Goal: Information Seeking & Learning: Learn about a topic

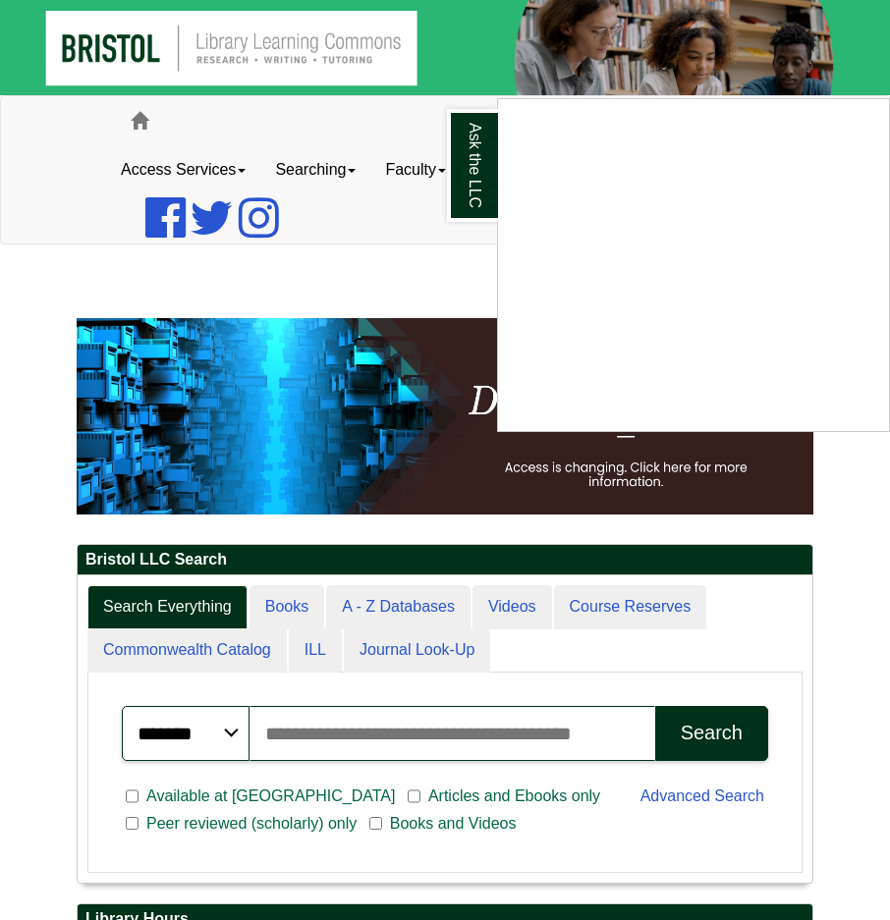
click at [277, 749] on div "Ask the LLC" at bounding box center [445, 460] width 890 height 920
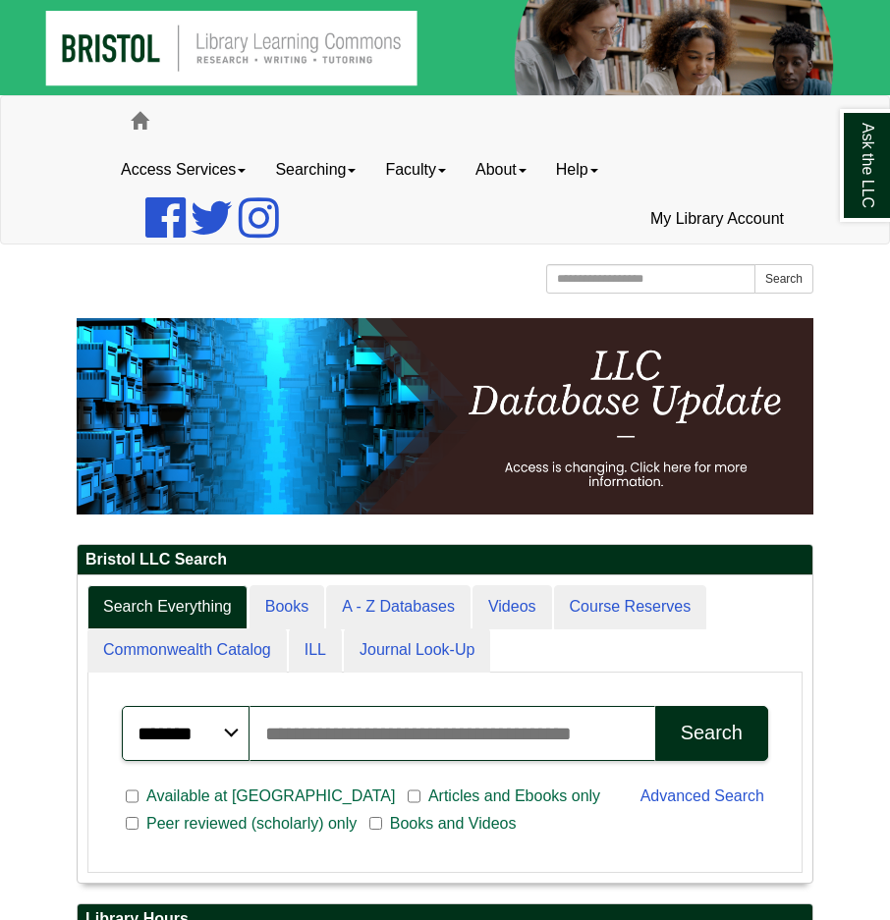
click at [291, 732] on input "Search articles, books, journals & more" at bounding box center [453, 733] width 406 height 55
click at [640, 728] on input "**********" at bounding box center [453, 733] width 406 height 55
type input "**********"
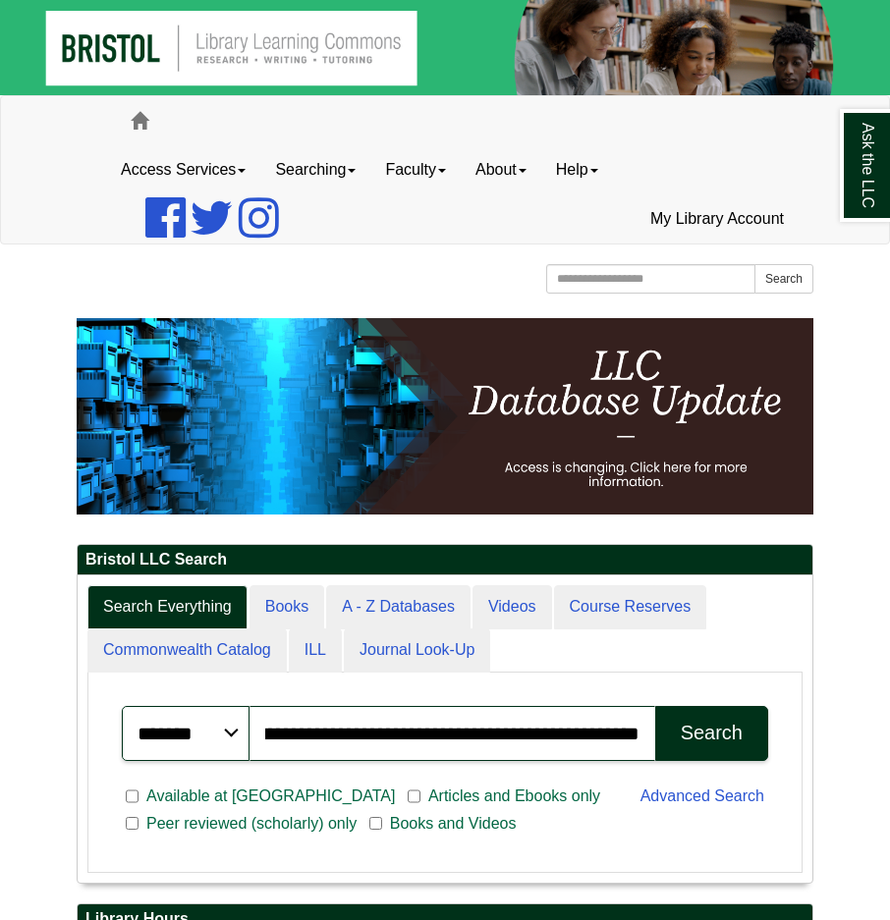
scroll to position [0, 0]
click at [724, 725] on div "Search" at bounding box center [712, 733] width 62 height 23
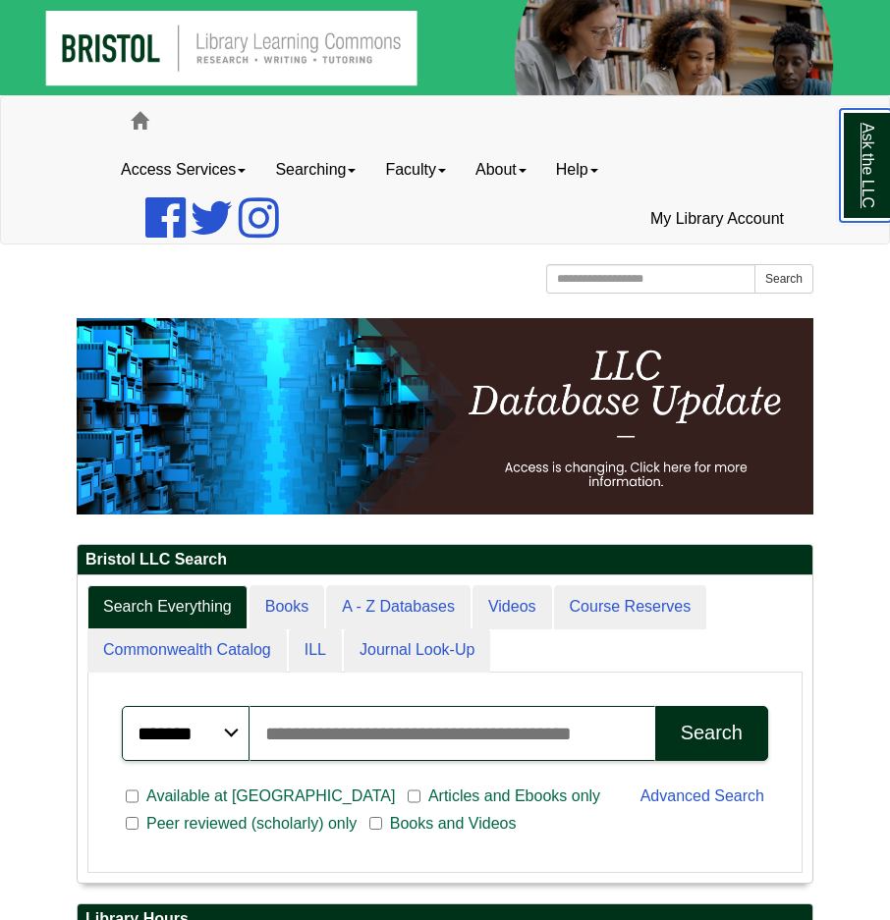
click at [862, 192] on link "Ask the LLC" at bounding box center [865, 165] width 51 height 113
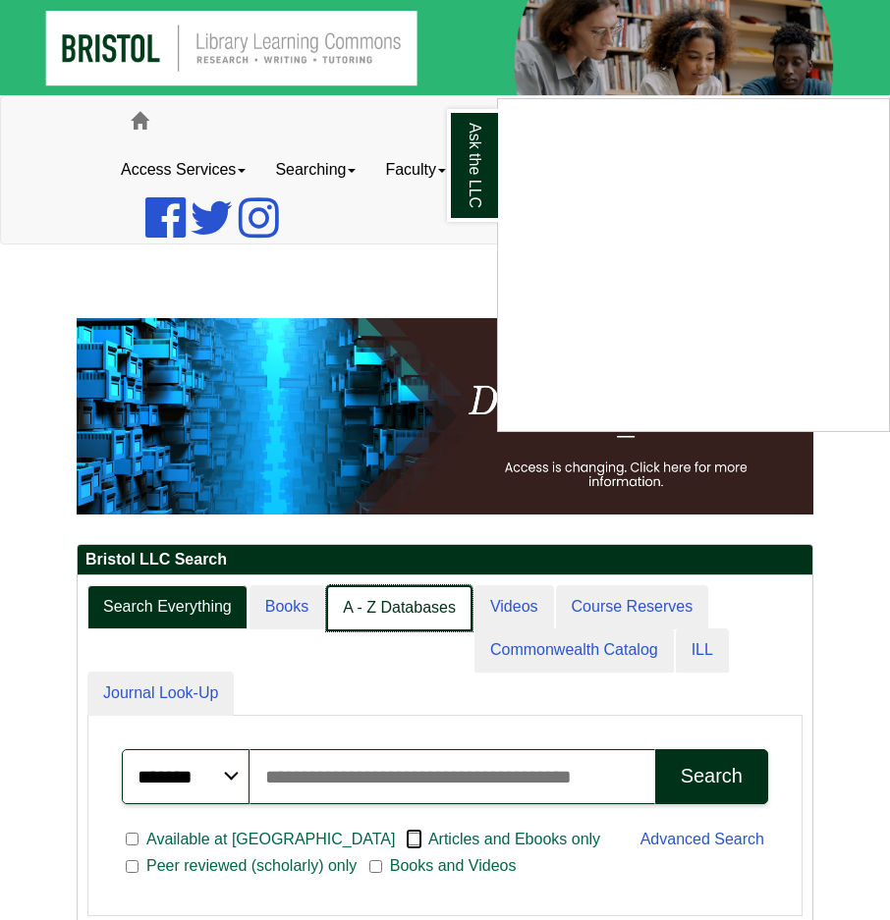
scroll to position [351, 735]
click at [425, 620] on link "A - Z Databases" at bounding box center [399, 608] width 146 height 46
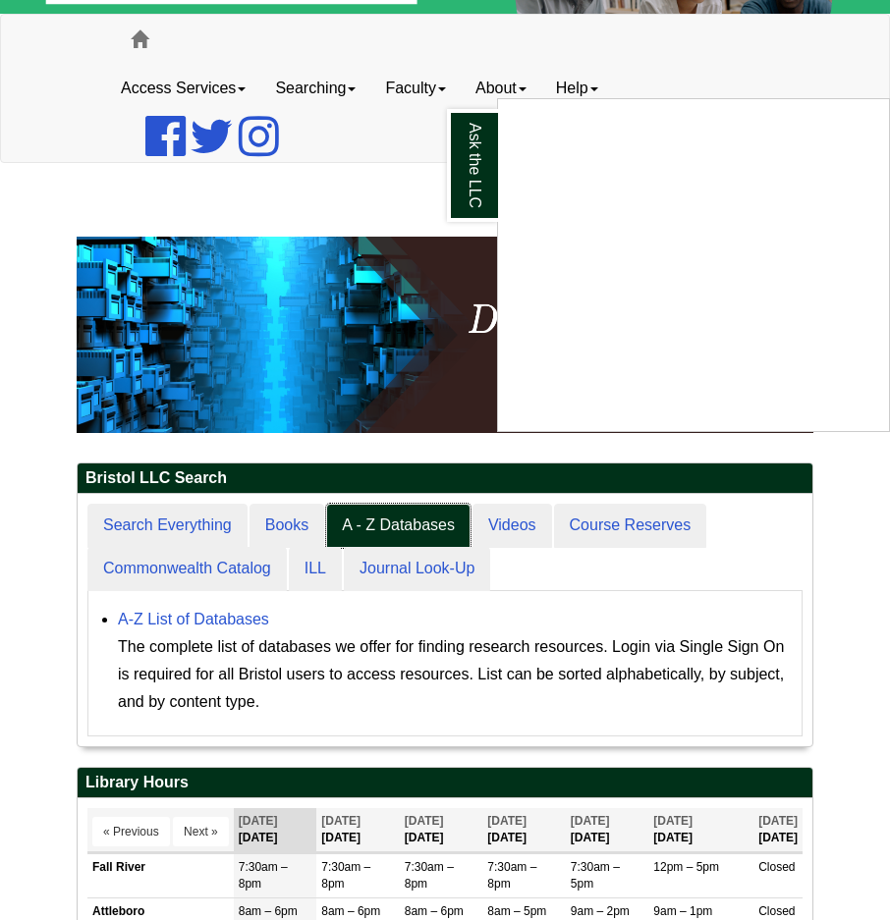
scroll to position [251, 735]
click at [499, 569] on ul "Search Everything Books A - Z Databases Videos Course Reserves Commonwealth Cat…" at bounding box center [444, 547] width 715 height 87
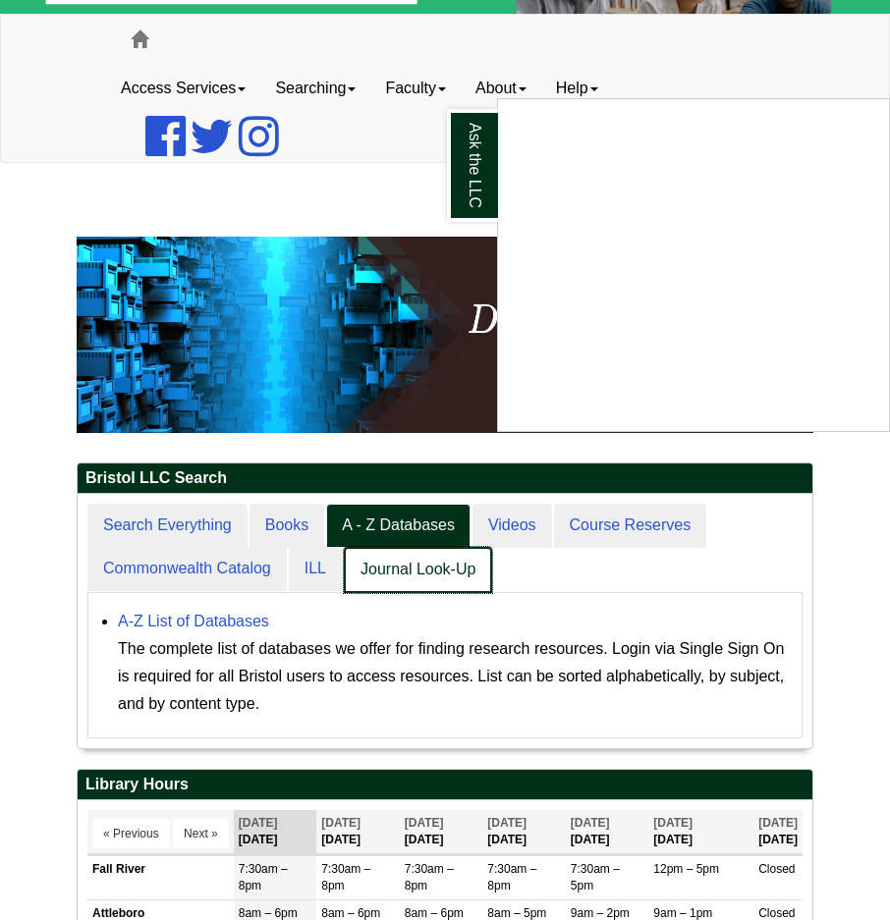
scroll to position [10, 10]
click at [473, 569] on link "Journal Look-Up" at bounding box center [418, 570] width 148 height 46
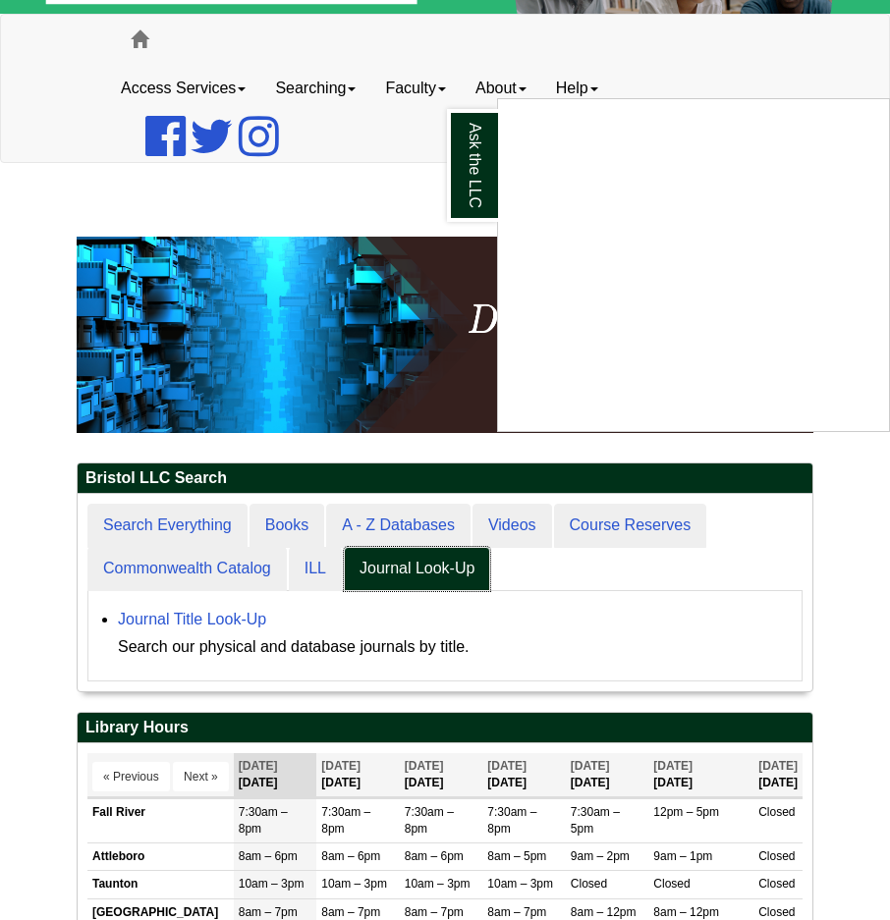
scroll to position [196, 735]
click at [252, 618] on link "Journal Title Look-Up" at bounding box center [192, 619] width 148 height 17
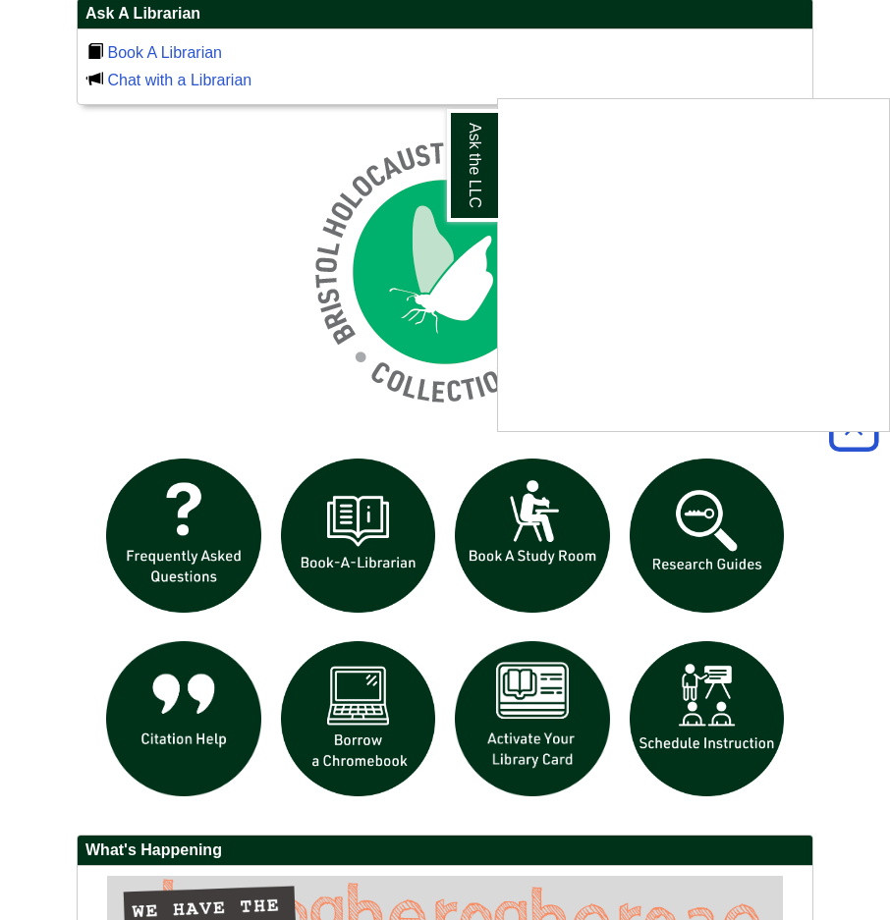
scroll to position [1375, 0]
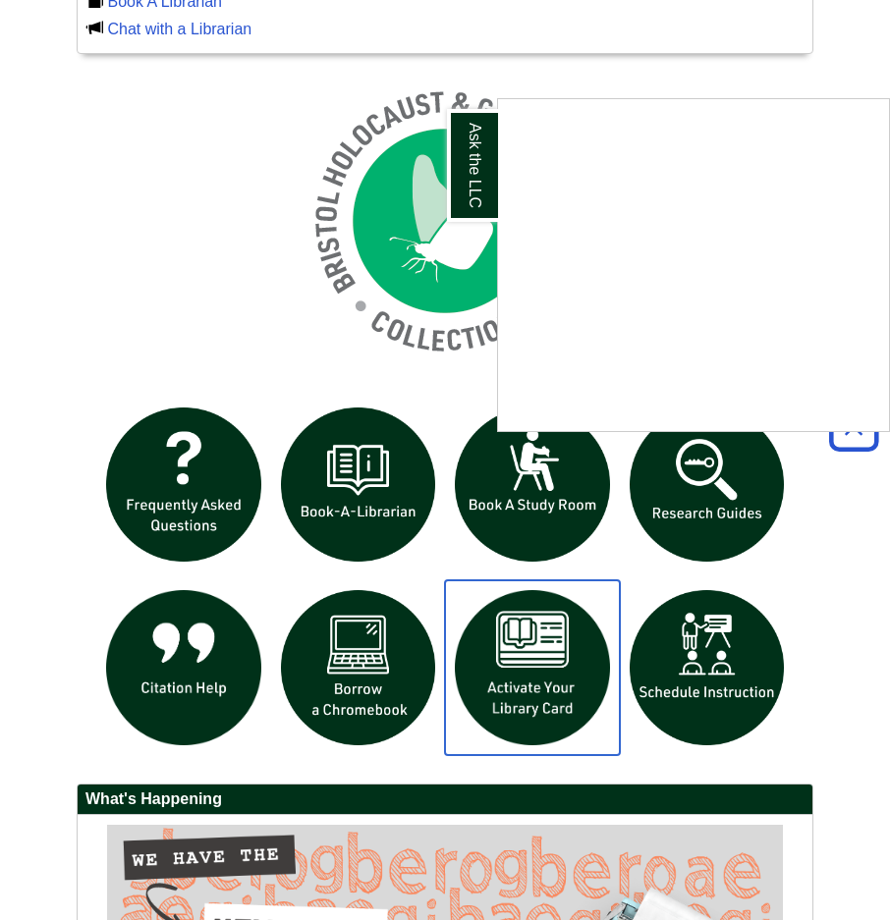
click at [501, 711] on img "slideshow" at bounding box center [532, 668] width 175 height 175
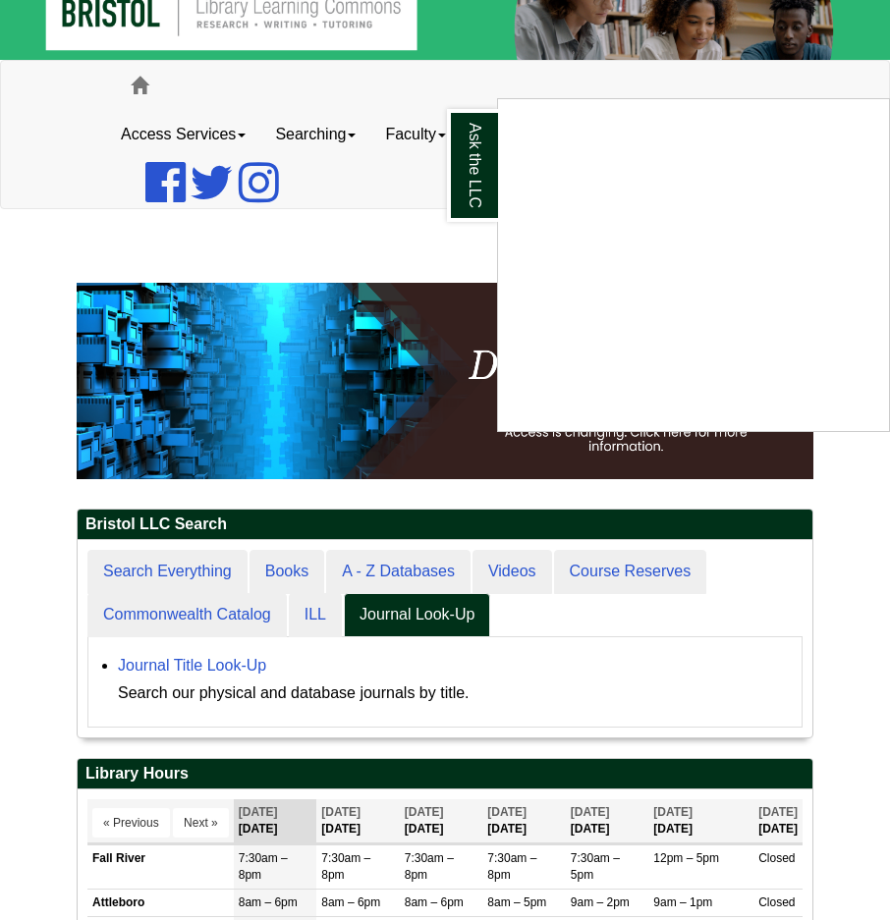
scroll to position [0, 0]
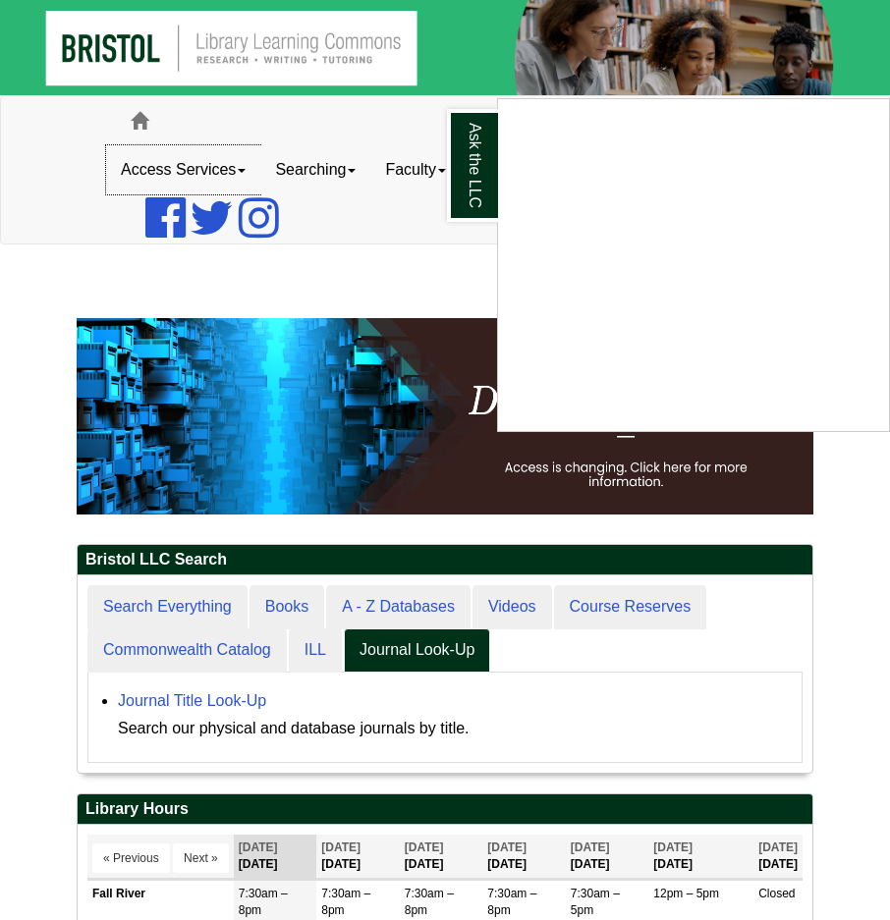
click at [242, 169] on span at bounding box center [242, 171] width 8 height 4
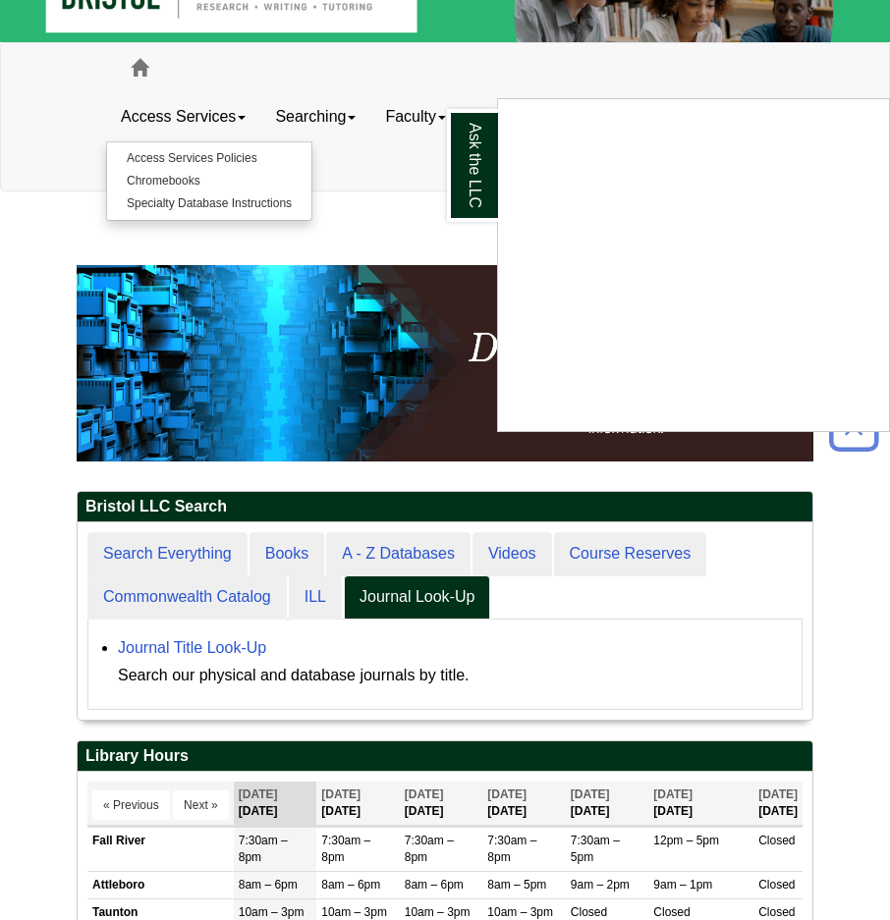
scroll to position [98, 0]
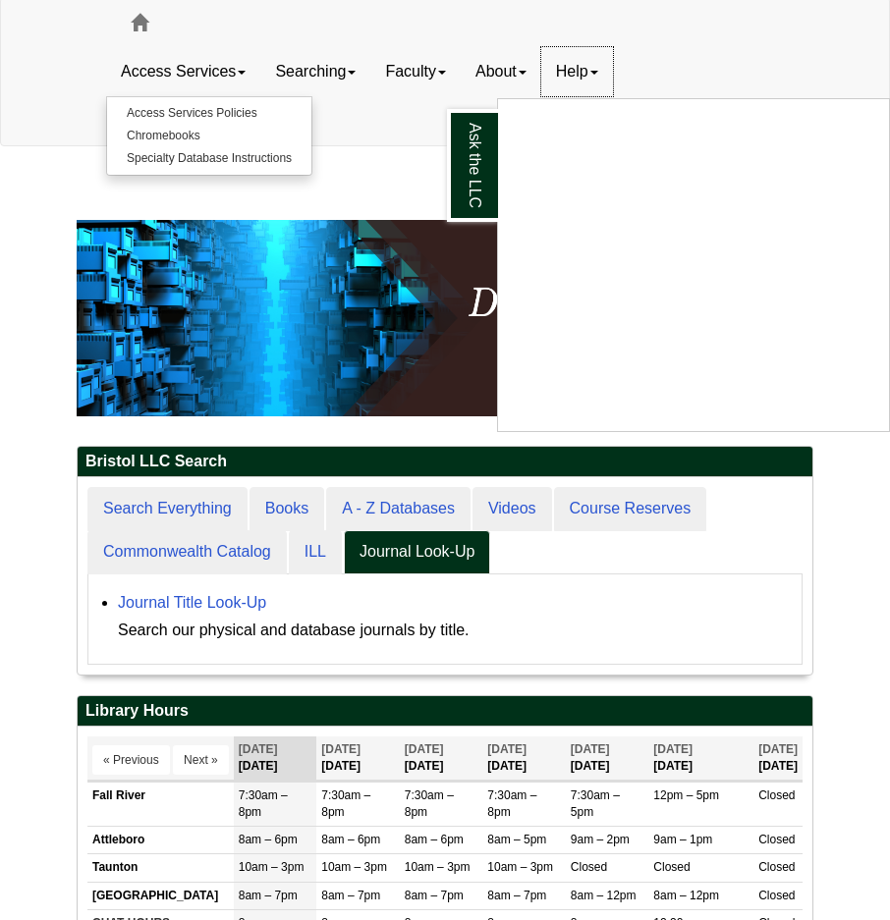
click at [603, 68] on link "Help" at bounding box center [577, 71] width 72 height 49
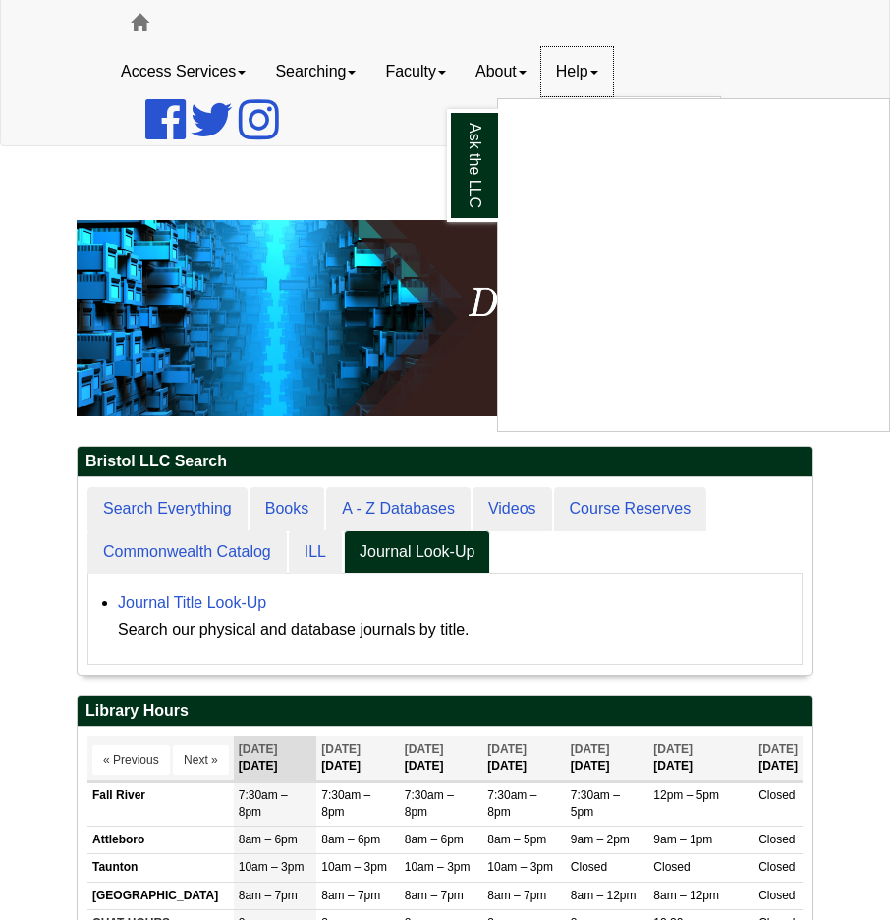
click at [598, 71] on span at bounding box center [594, 73] width 8 height 4
click at [724, 29] on div "Access Services Access Services Policies Chromebooks Specialty Database Instruc…" at bounding box center [444, 71] width 707 height 147
click at [532, 71] on link "About" at bounding box center [501, 71] width 81 height 49
click at [315, 73] on link "Searching" at bounding box center [315, 71] width 110 height 49
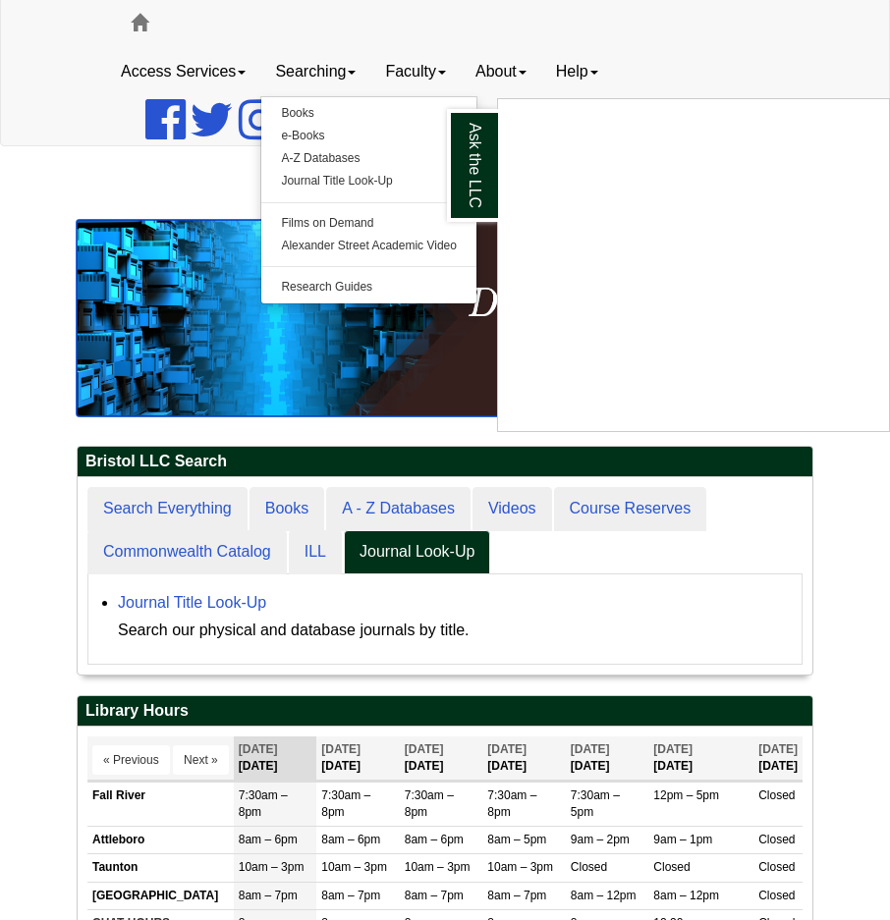
scroll to position [196, 735]
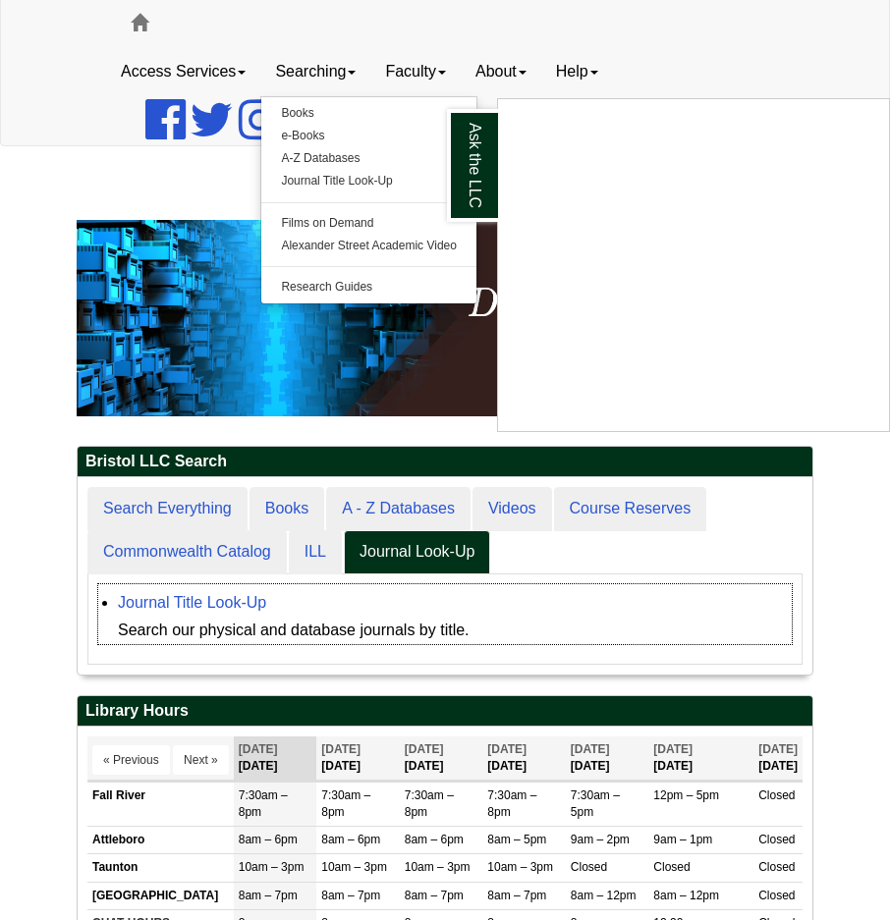
click at [665, 628] on div "Search our physical and database journals by title." at bounding box center [455, 631] width 674 height 28
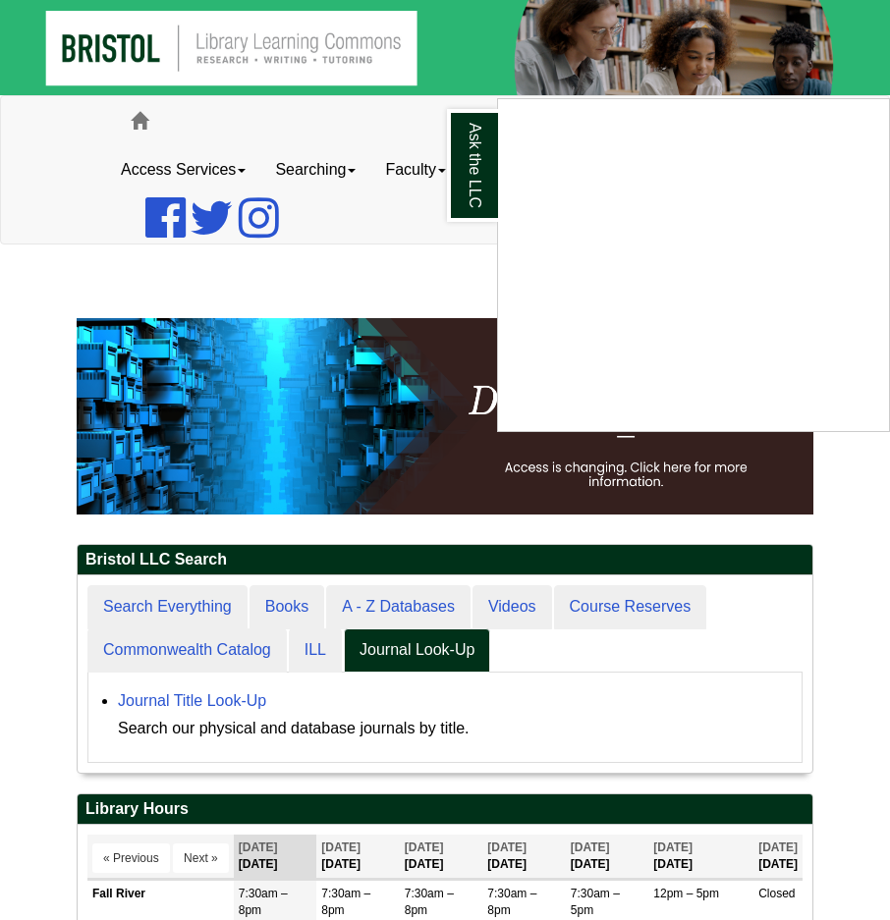
click at [581, 66] on img at bounding box center [445, 47] width 890 height 95
click at [469, 172] on link "Ask the LLC" at bounding box center [472, 165] width 51 height 113
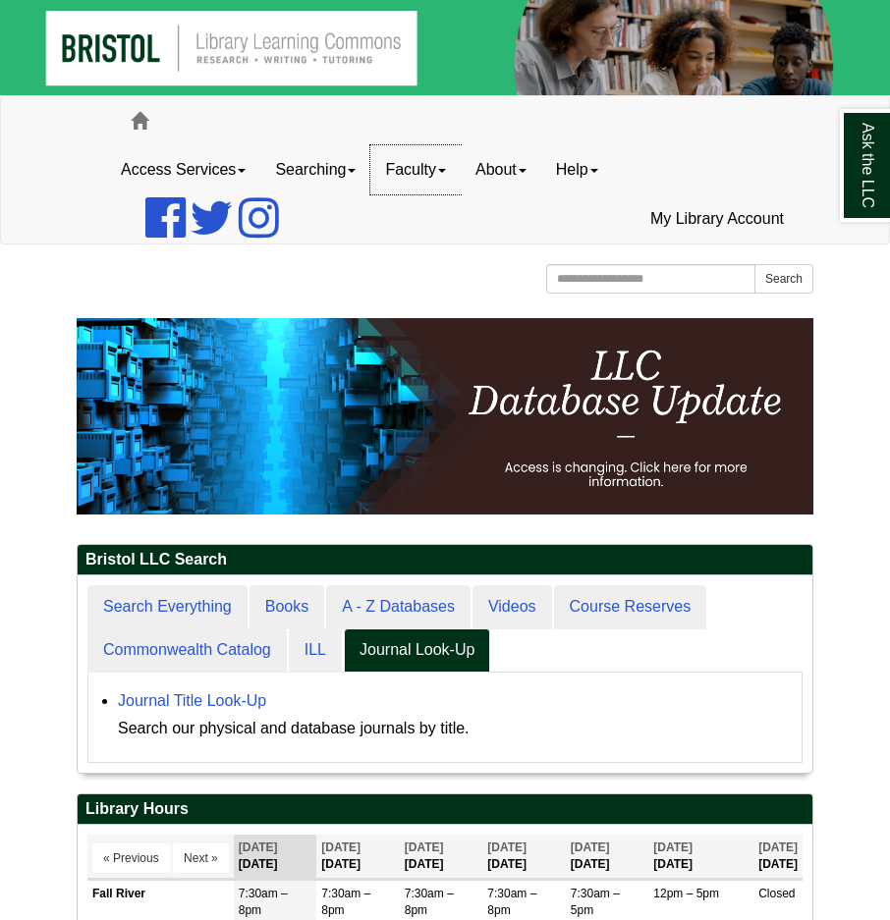
click at [450, 168] on link "Faculty" at bounding box center [415, 169] width 90 height 49
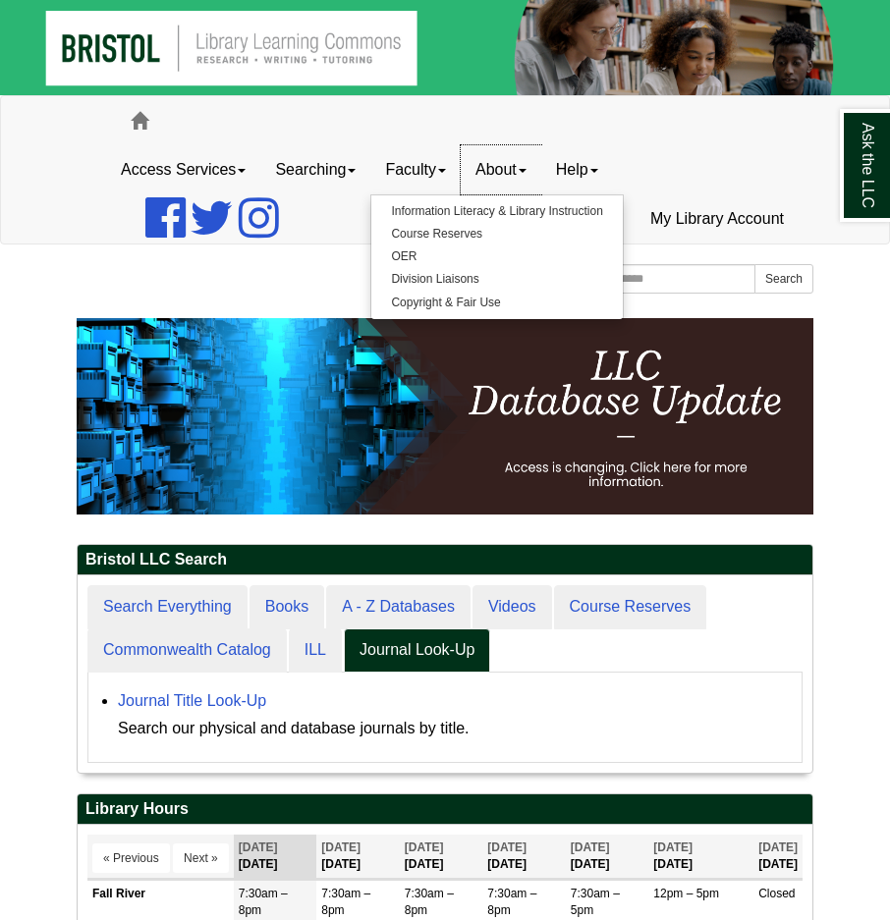
click at [520, 169] on link "About" at bounding box center [501, 169] width 81 height 49
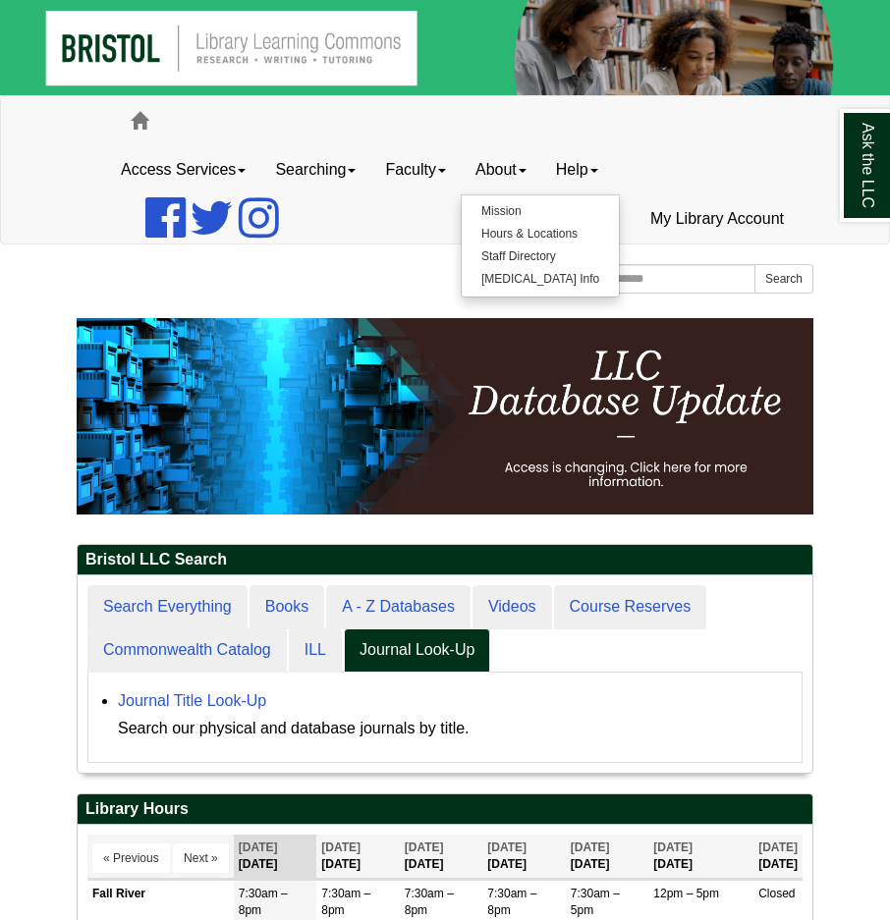
click at [285, 213] on ul "Access Services Access Services Policies Chromebooks Specialty Database Instruc…" at bounding box center [445, 194] width 678 height 98
click at [624, 275] on input "Search the Website" at bounding box center [650, 278] width 209 height 29
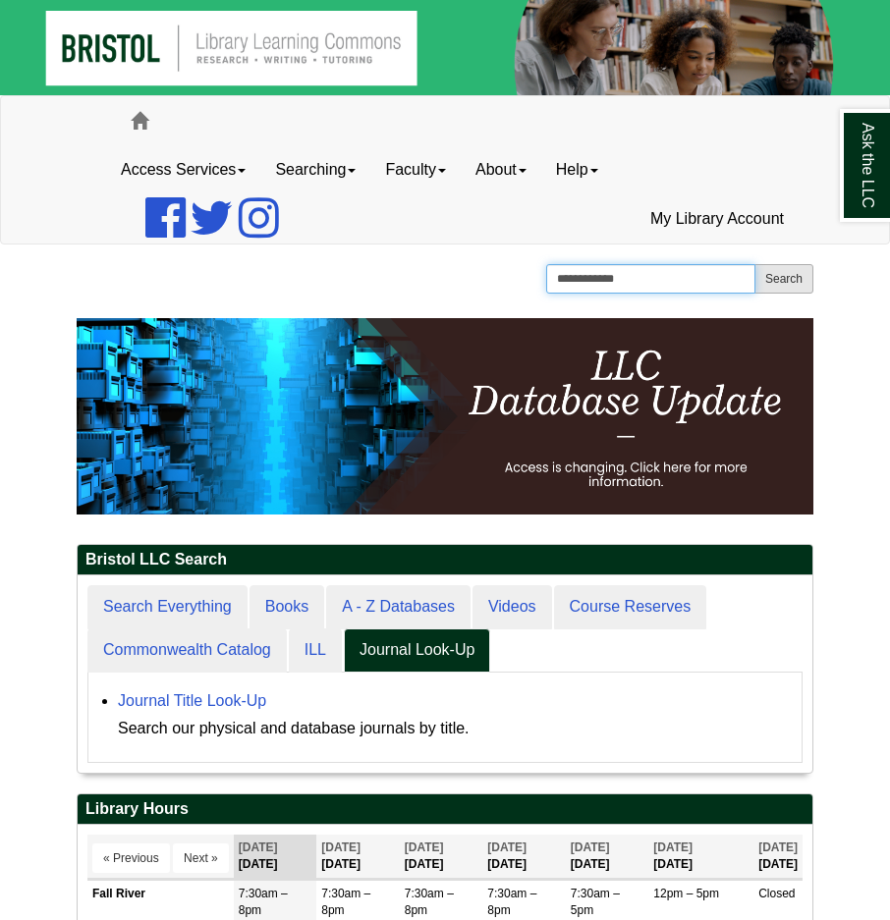
type input "**********"
click at [791, 271] on button "Search" at bounding box center [783, 278] width 59 height 29
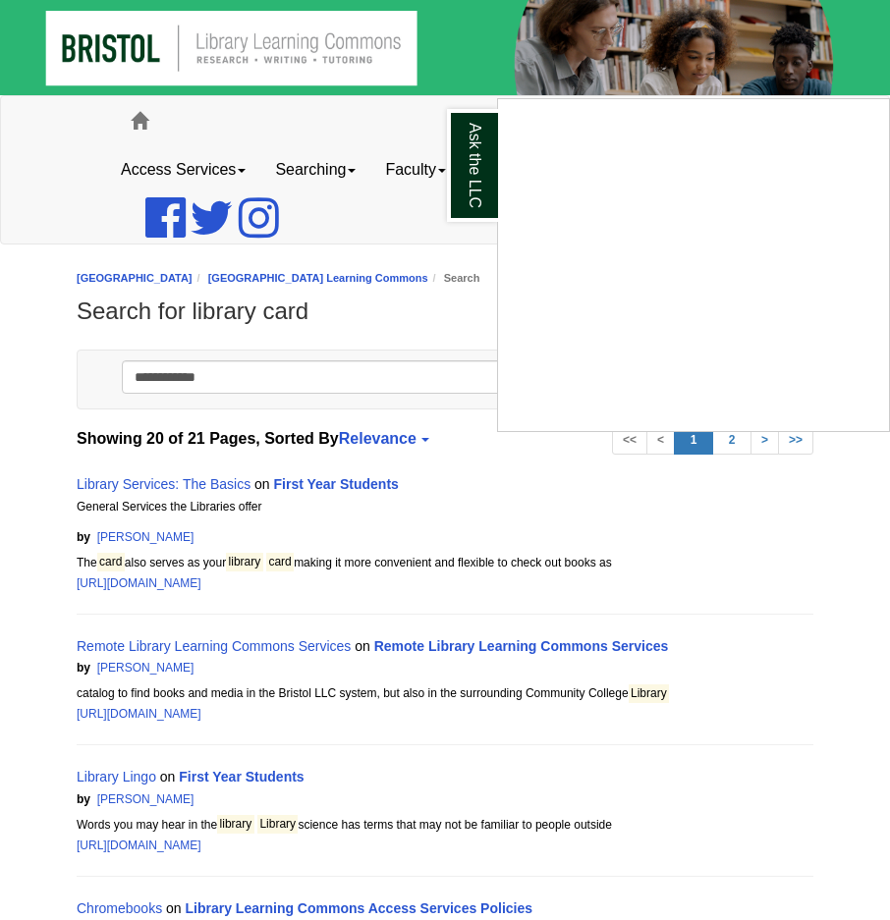
click at [250, 581] on div "Ask the LLC" at bounding box center [445, 460] width 890 height 920
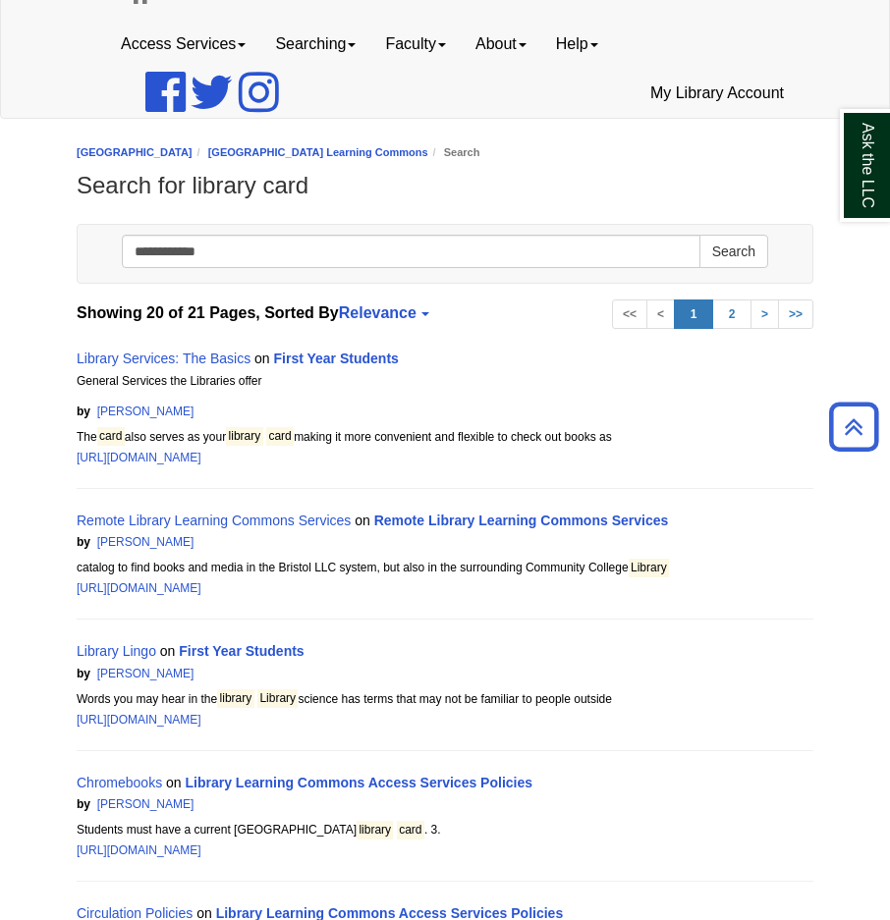
scroll to position [98, 0]
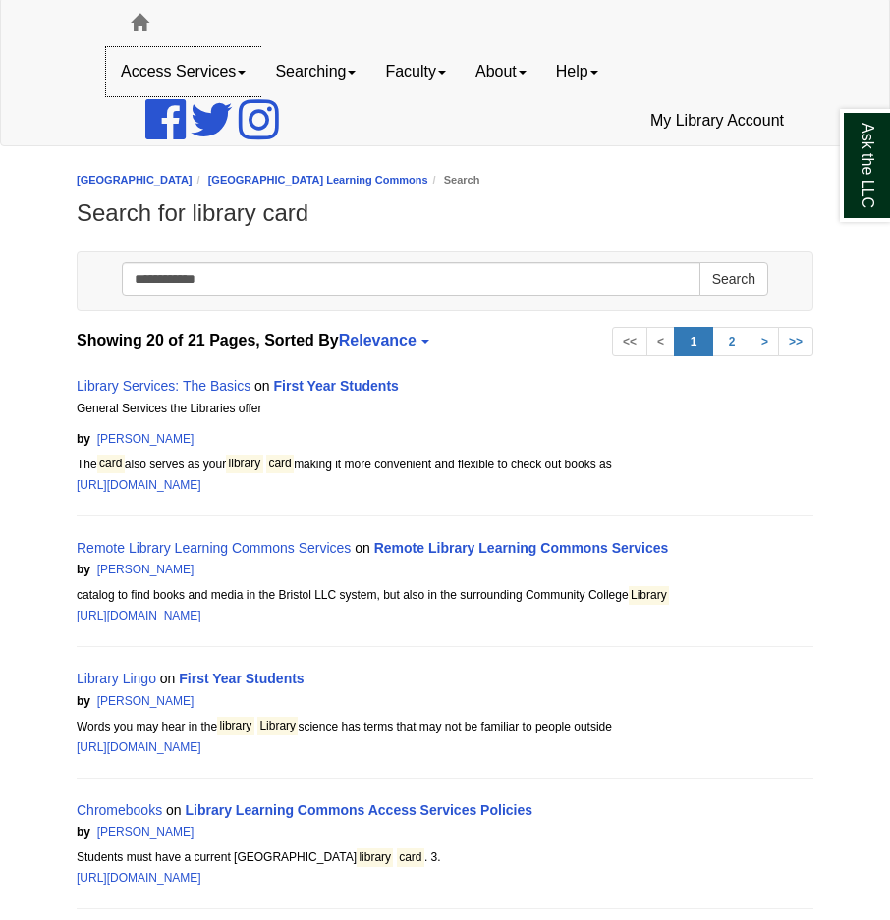
click at [218, 74] on link "Access Services" at bounding box center [183, 71] width 154 height 49
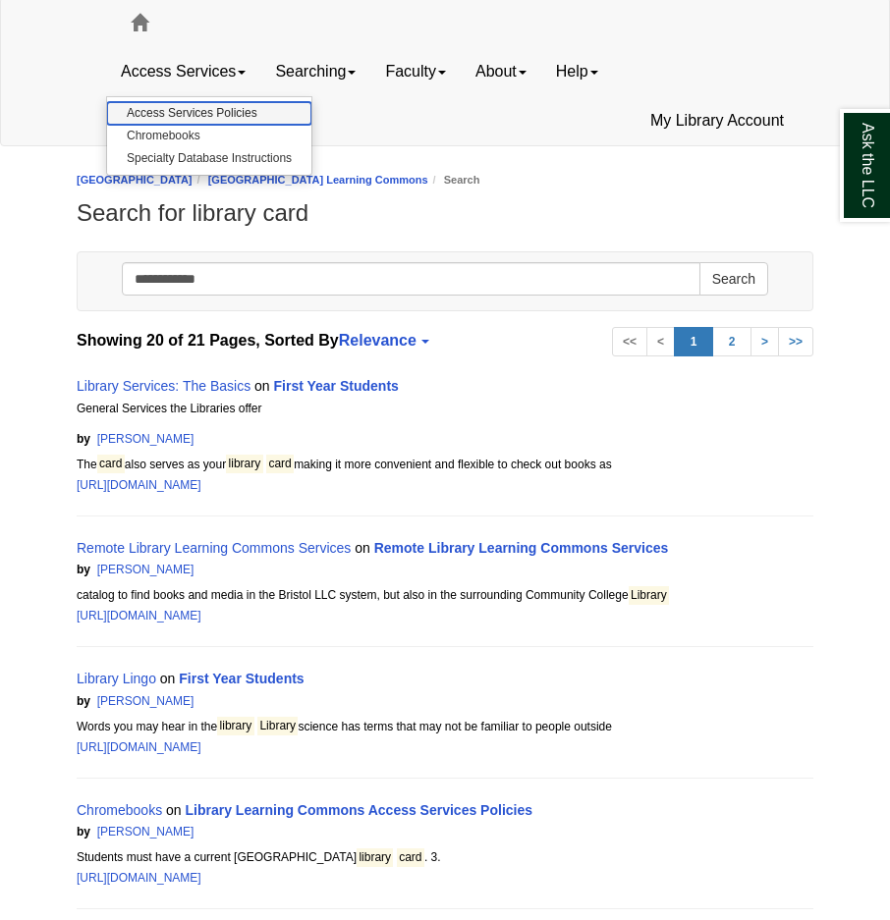
click at [220, 107] on link "Access Services Policies" at bounding box center [209, 113] width 204 height 23
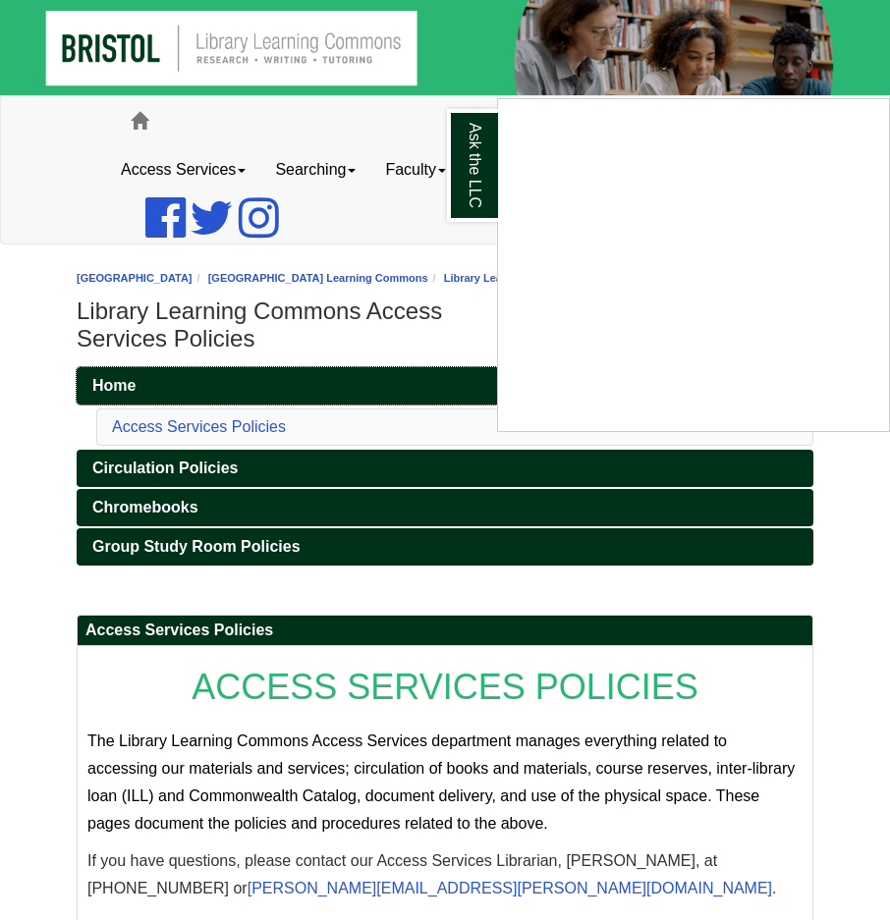
click at [127, 402] on div "Ask the LLC" at bounding box center [445, 460] width 890 height 920
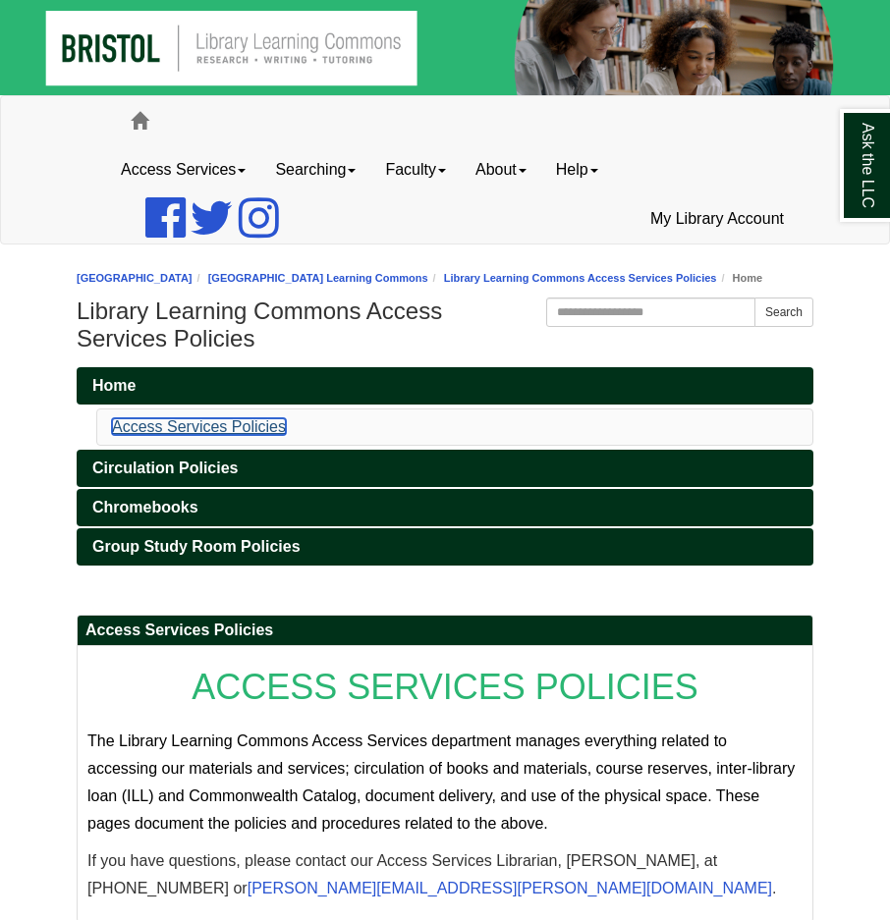
click at [143, 435] on link "Access Services Policies" at bounding box center [199, 426] width 174 height 17
click at [587, 180] on link "Help" at bounding box center [577, 169] width 72 height 49
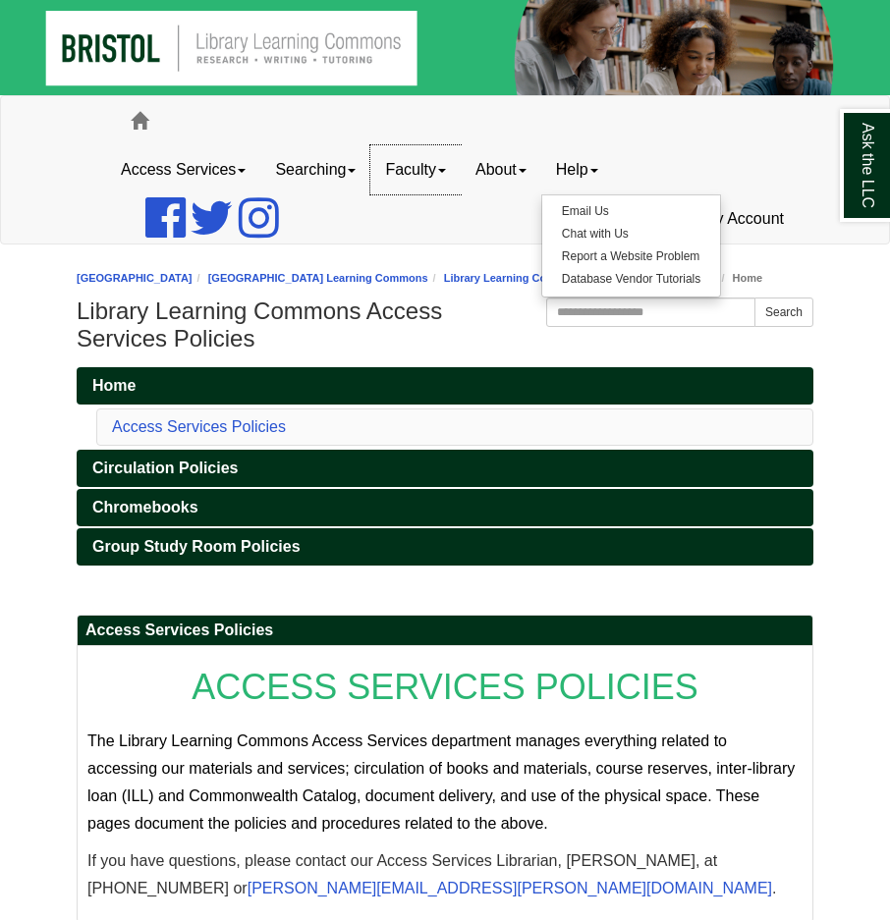
click at [461, 161] on link "Faculty" at bounding box center [415, 169] width 90 height 49
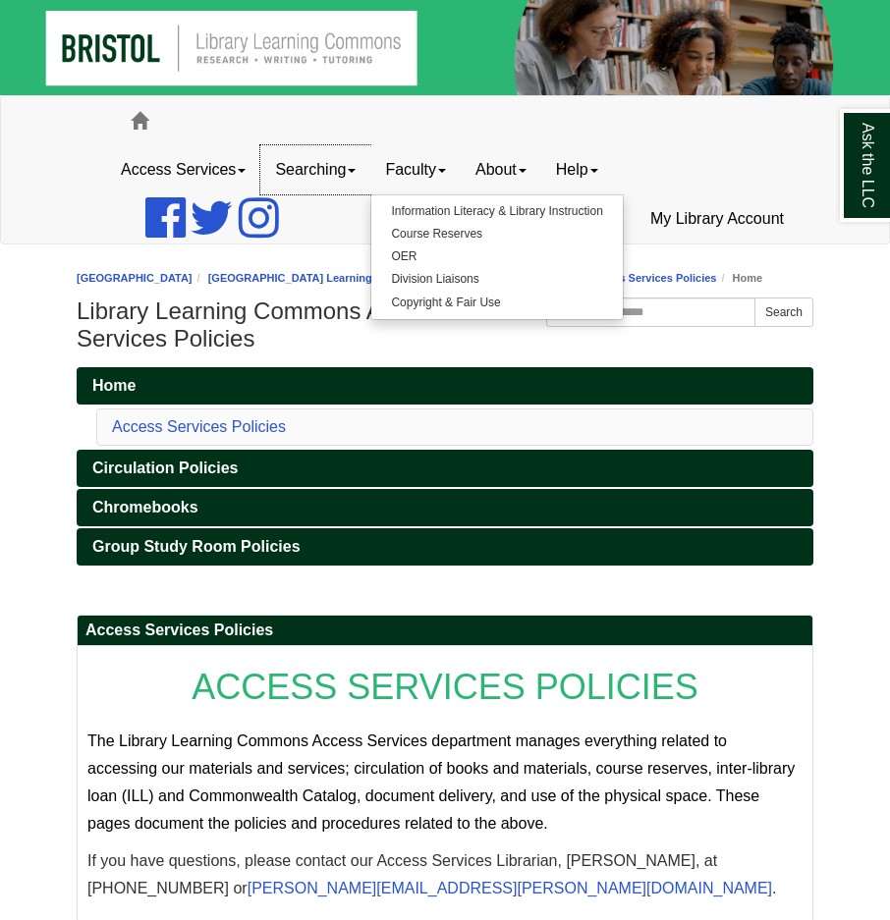
click at [345, 162] on link "Searching" at bounding box center [315, 169] width 110 height 49
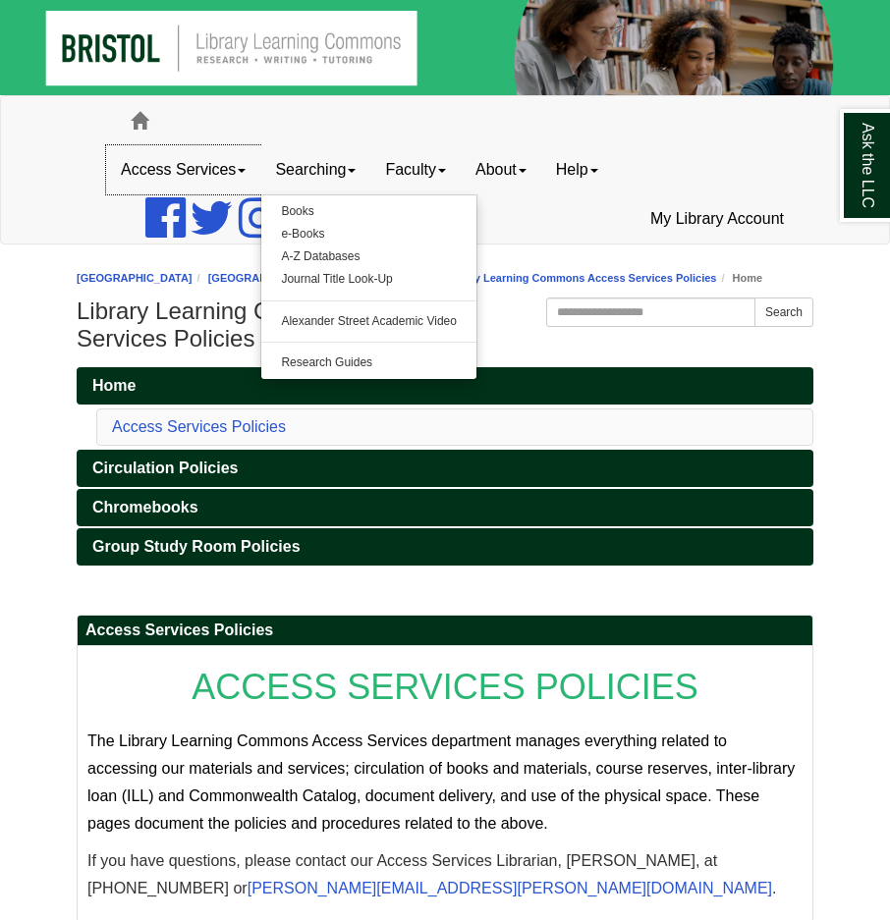
click at [243, 168] on link "Access Services" at bounding box center [183, 169] width 154 height 49
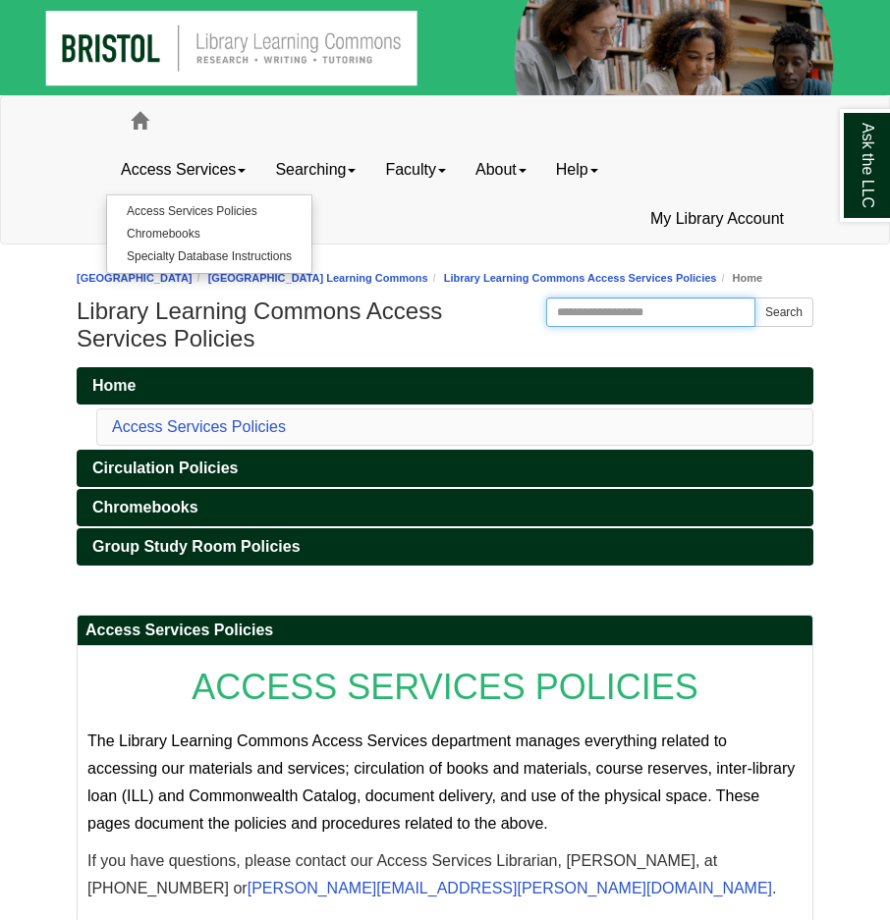
click at [608, 327] on input "Search the Website" at bounding box center [650, 312] width 209 height 29
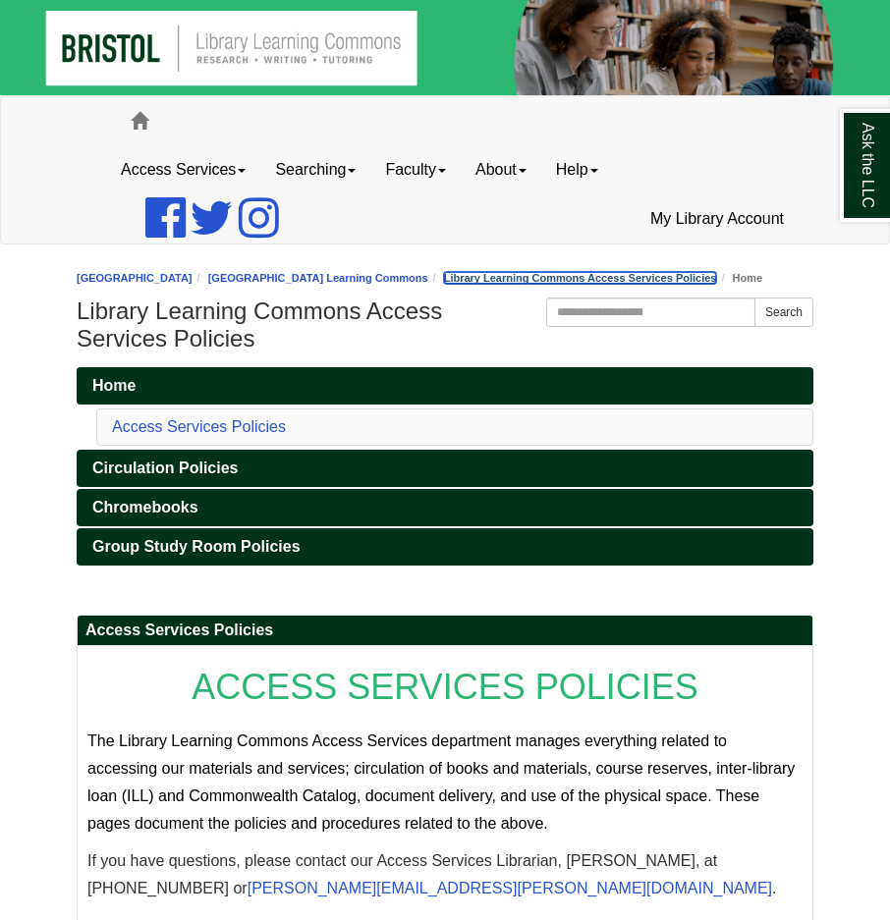
click at [665, 275] on link "Library Learning Commons Access Services Policies" at bounding box center [580, 278] width 273 height 12
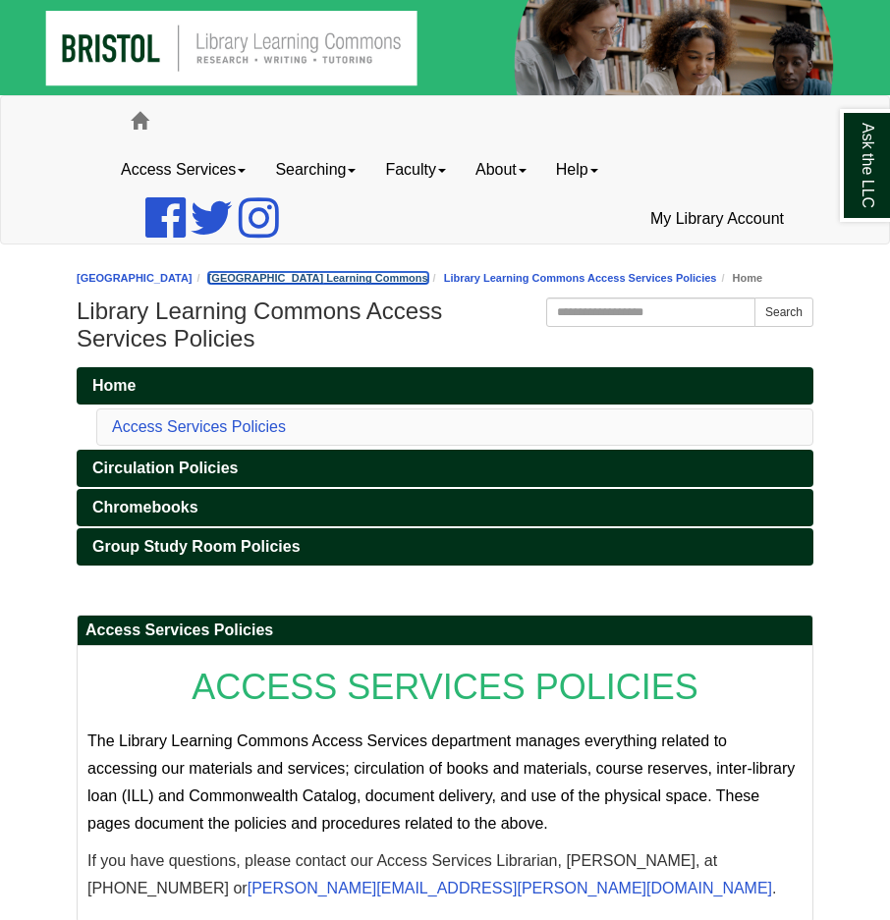
click at [428, 279] on link "[GEOGRAPHIC_DATA] Learning Commons" at bounding box center [318, 278] width 220 height 12
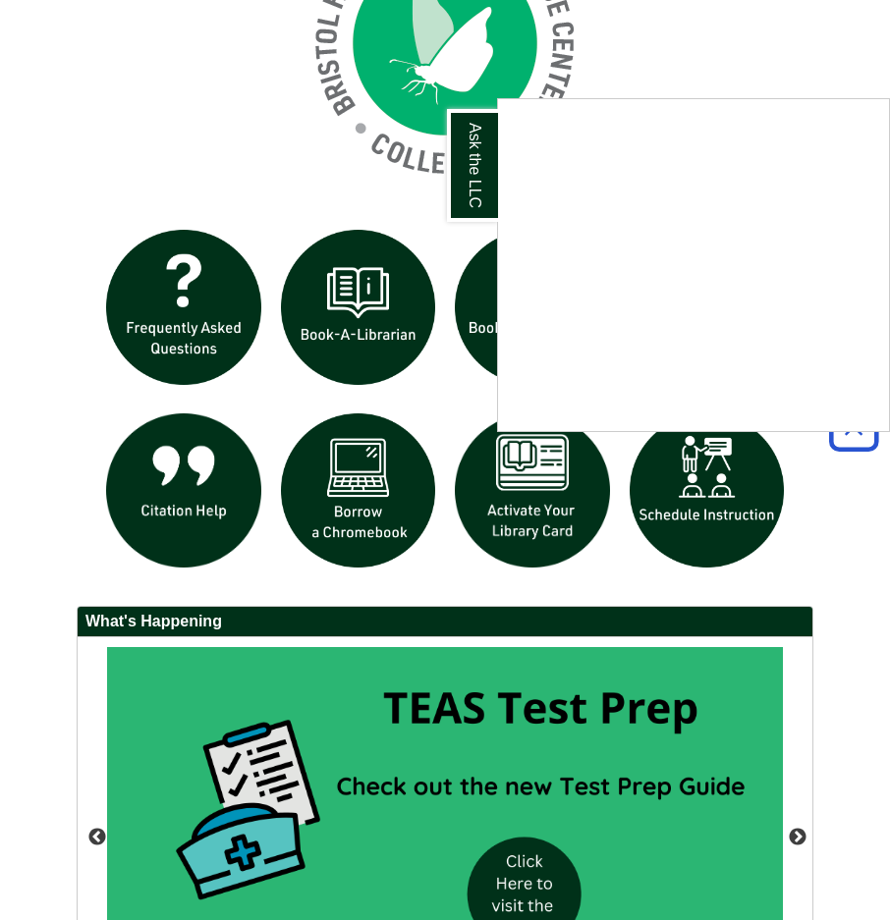
scroll to position [1513, 0]
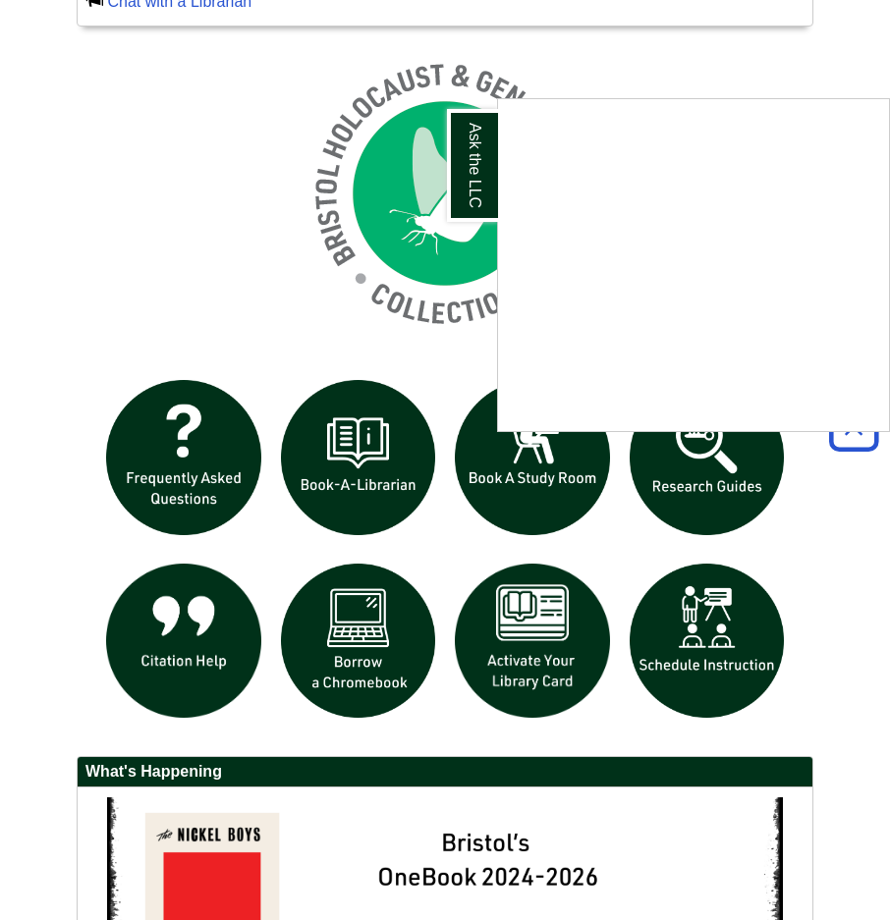
click at [176, 454] on div "Ask the LLC" at bounding box center [445, 460] width 890 height 920
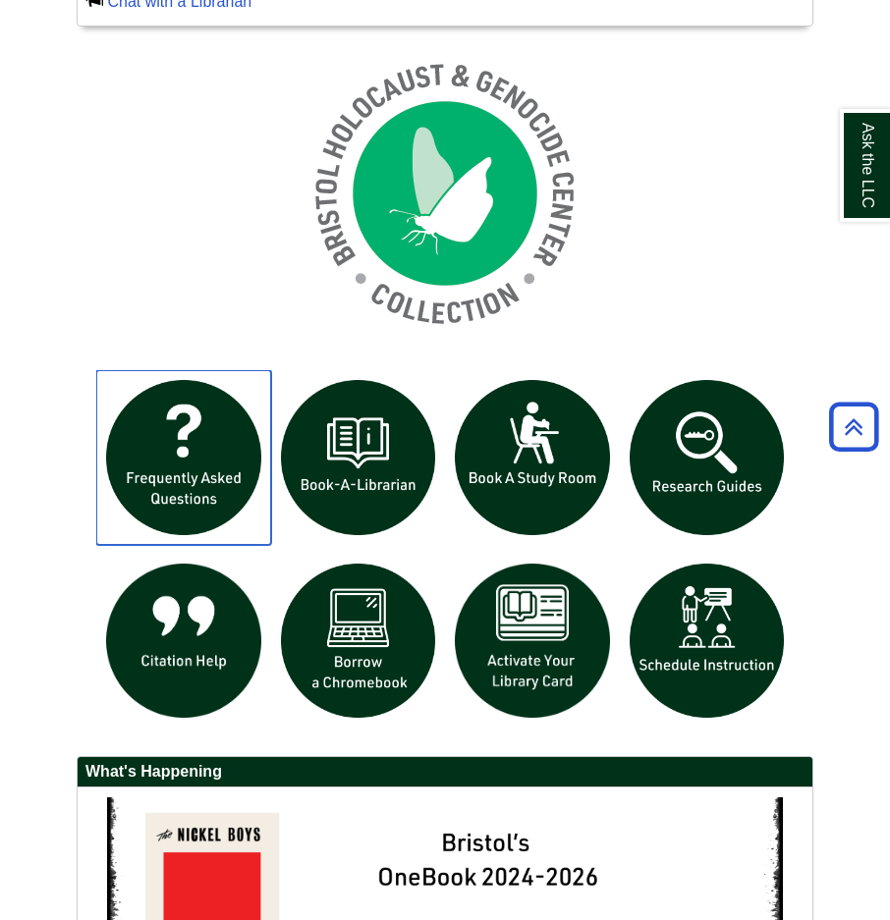
click at [189, 449] on img "slideshow" at bounding box center [183, 457] width 175 height 175
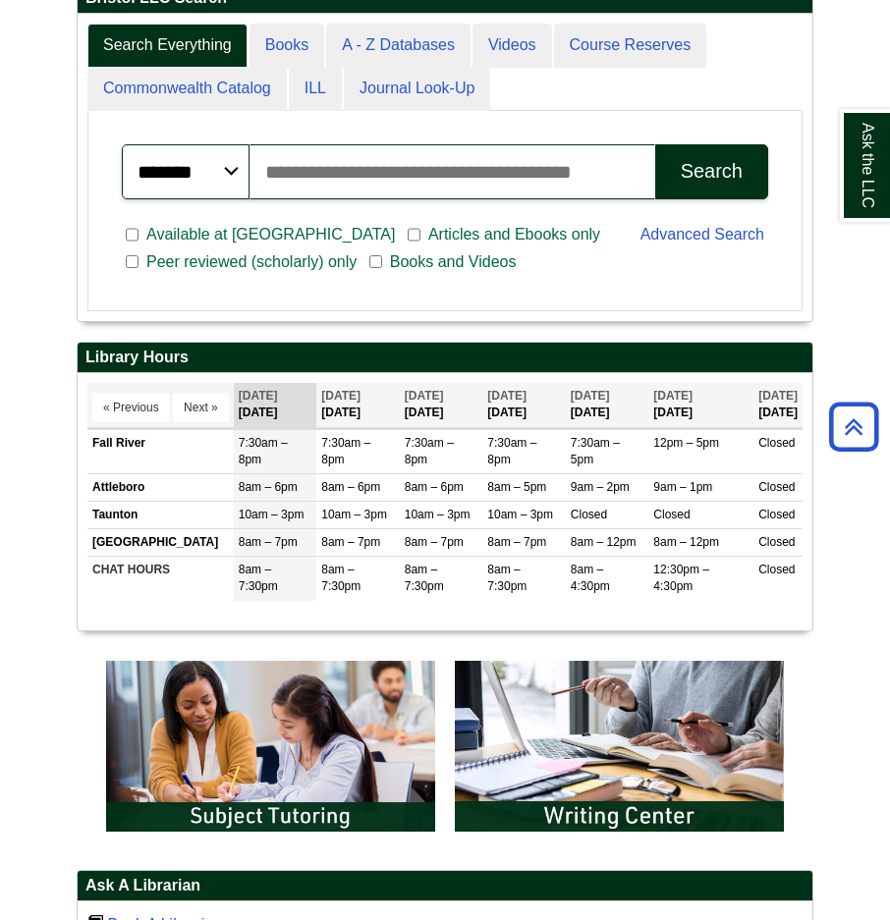
scroll to position [530, 0]
